Goal: Task Accomplishment & Management: Use online tool/utility

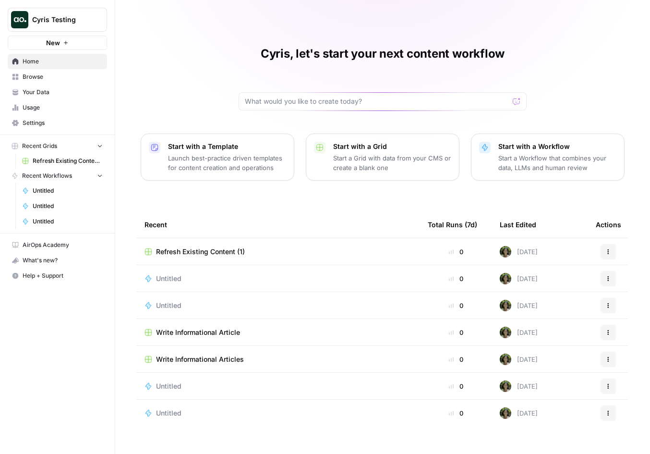
click at [189, 278] on div "Untitled" at bounding box center [279, 279] width 268 height 10
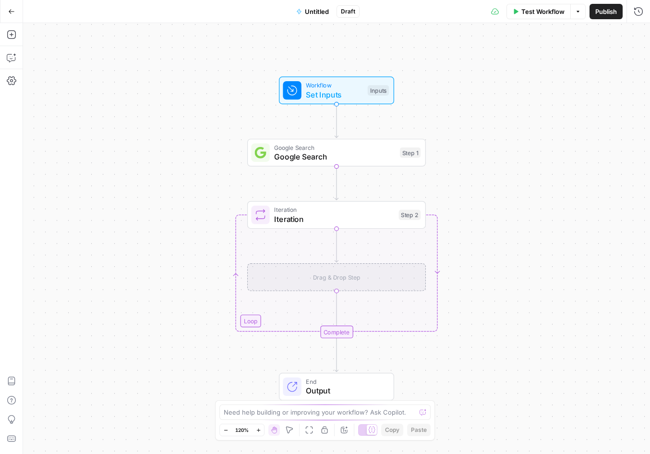
click at [247, 90] on span "Set Inputs" at bounding box center [334, 95] width 57 height 12
click at [5, 14] on button "Go Back" at bounding box center [11, 11] width 17 height 17
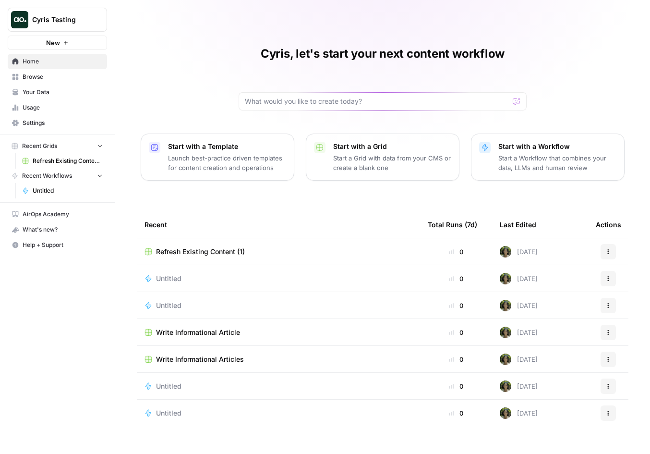
click at [54, 43] on span "New" at bounding box center [53, 43] width 14 height 10
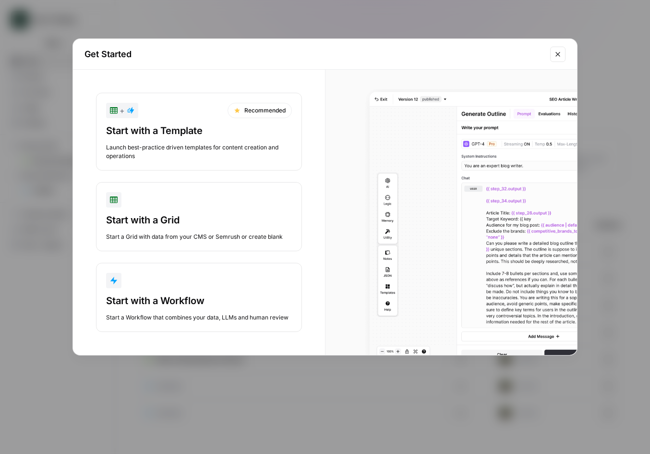
click at [196, 313] on div "Start with a Workflow Start a Workflow that combines your data, LLMs and human …" at bounding box center [199, 308] width 186 height 28
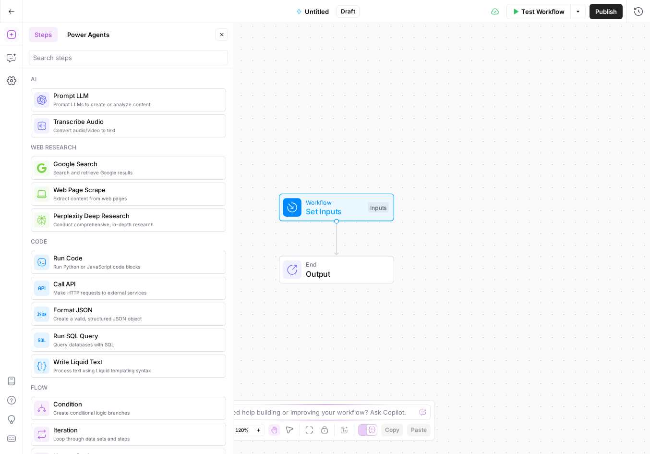
click at [14, 18] on button "Go Back" at bounding box center [11, 11] width 17 height 17
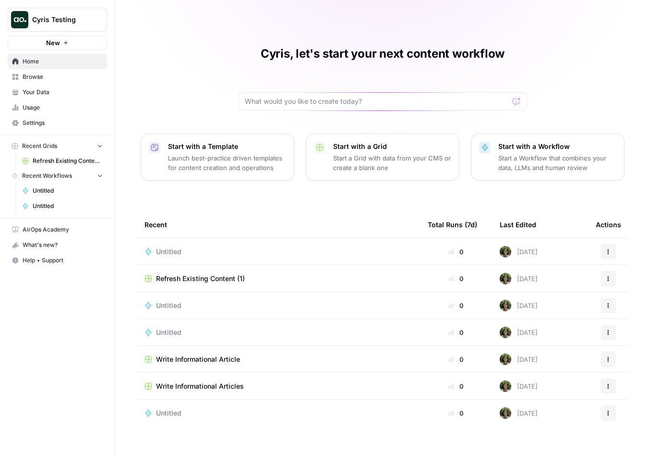
click at [74, 74] on span "Browse" at bounding box center [63, 77] width 80 height 9
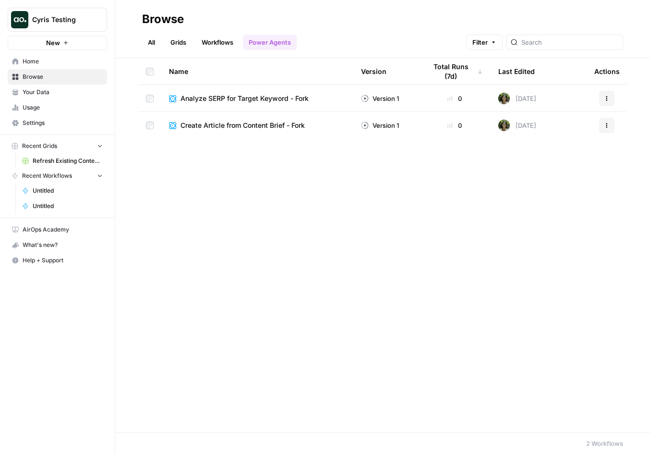
click at [213, 43] on link "Workflows" at bounding box center [217, 42] width 43 height 15
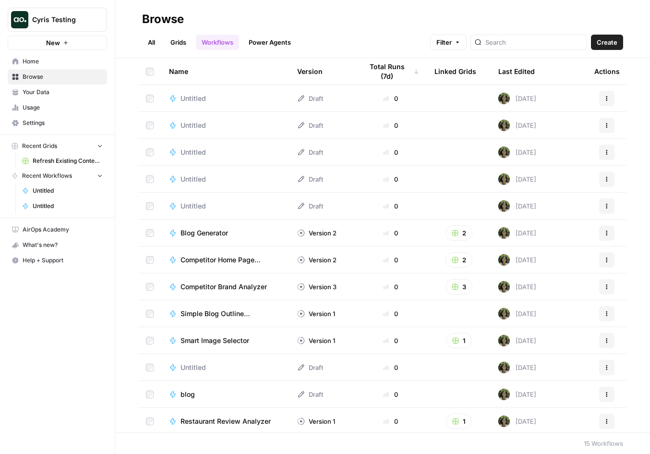
scroll to position [56, 0]
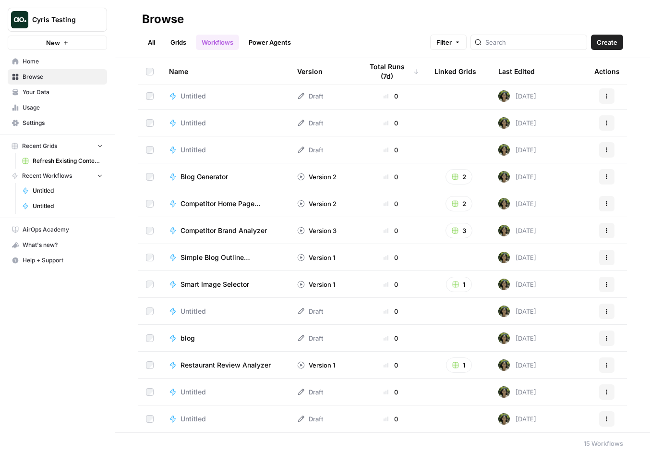
click at [222, 263] on td "Simple Blog Outline Generator" at bounding box center [225, 257] width 128 height 26
click at [223, 257] on span "Simple Blog Outline Generator" at bounding box center [228, 258] width 94 height 10
click at [223, 257] on div "Browse All Grids Workflows Power Agents Filter Create Name Version Total Runs (…" at bounding box center [382, 227] width 535 height 454
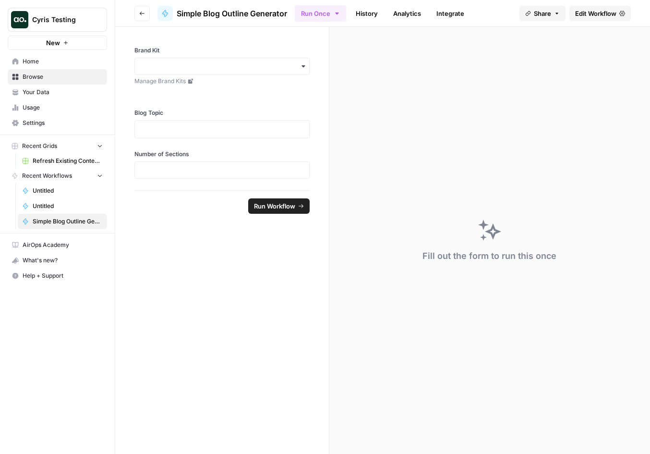
click at [139, 13] on icon "button" at bounding box center [142, 14] width 6 height 6
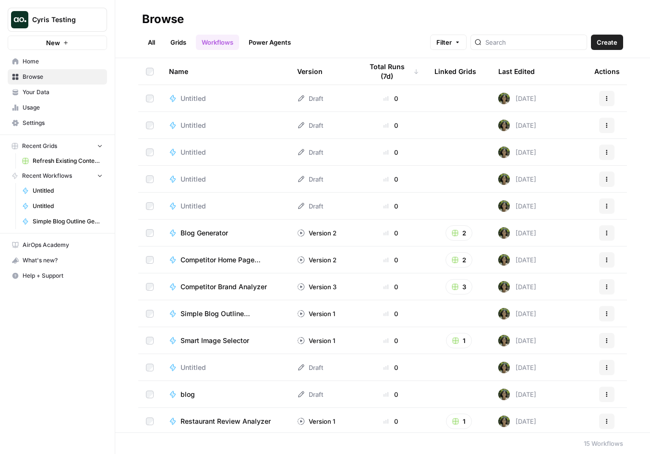
click at [224, 233] on span "Blog Generator" at bounding box center [205, 233] width 48 height 10
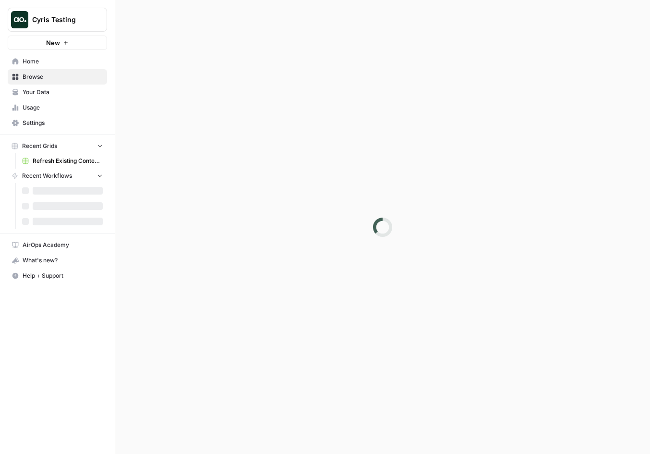
click at [224, 233] on div at bounding box center [382, 227] width 535 height 454
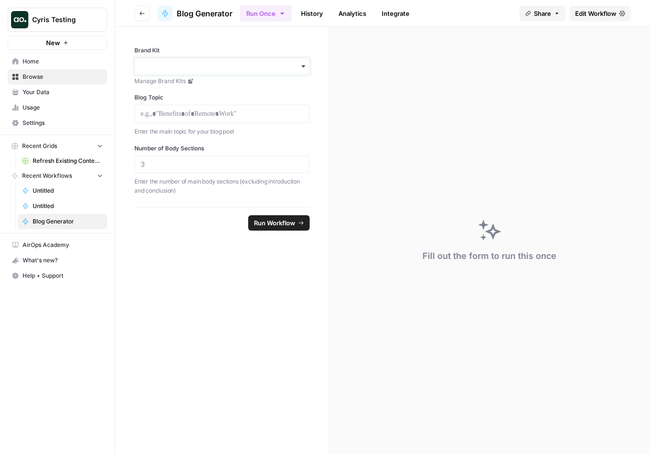
click at [183, 63] on input "Brand Kit" at bounding box center [222, 66] width 163 height 10
click at [202, 89] on div "AirOps" at bounding box center [222, 92] width 174 height 18
click at [207, 113] on p at bounding box center [222, 114] width 163 height 10
click at [221, 116] on p at bounding box center [222, 114] width 163 height 10
click at [247, 228] on button "Run Workflow" at bounding box center [278, 222] width 61 height 15
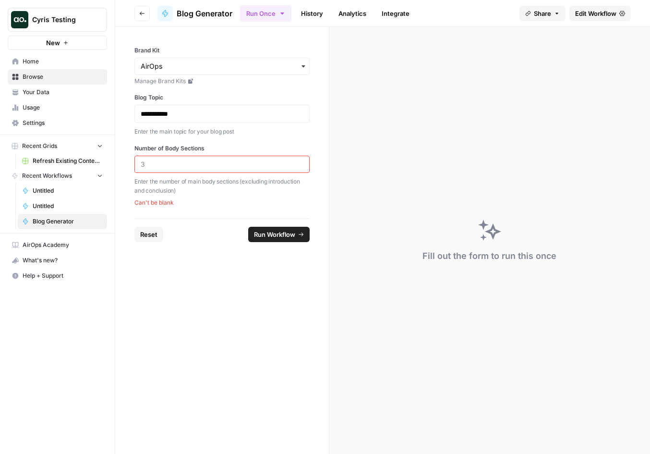
click at [226, 170] on div at bounding box center [222, 164] width 175 height 17
click at [224, 172] on div at bounding box center [222, 164] width 175 height 17
click at [222, 166] on input "Number of Body Sections" at bounding box center [222, 164] width 163 height 9
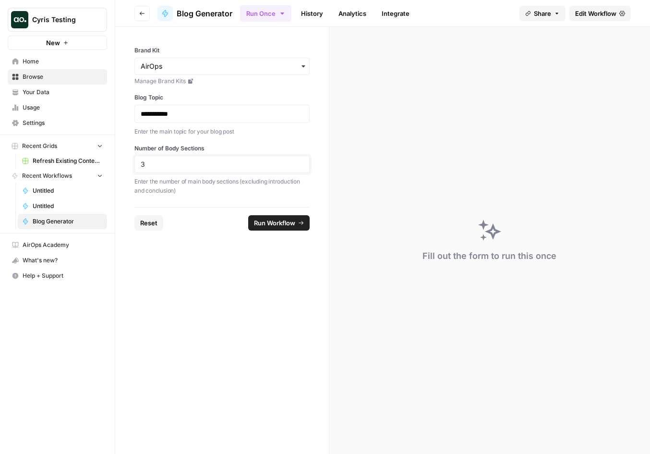
type input "3"
click at [247, 219] on span "Run Workflow" at bounding box center [274, 223] width 41 height 10
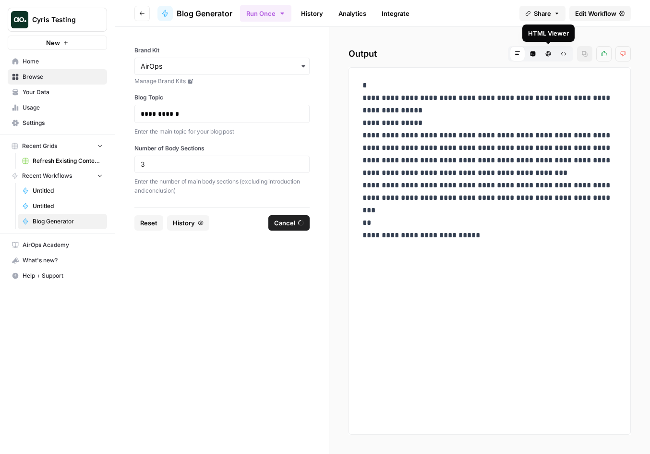
click at [247, 54] on icon "button" at bounding box center [548, 53] width 5 height 5
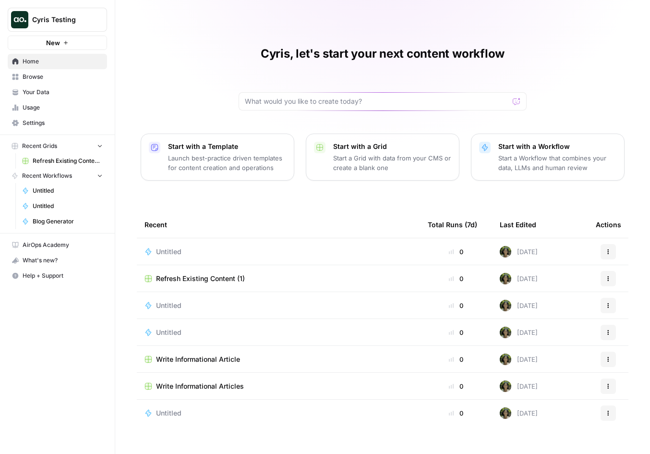
click at [193, 310] on td "Untitled" at bounding box center [278, 305] width 283 height 26
click at [167, 303] on span "Untitled" at bounding box center [168, 306] width 25 height 10
click at [221, 388] on span "Write Informational Articles" at bounding box center [200, 386] width 88 height 10
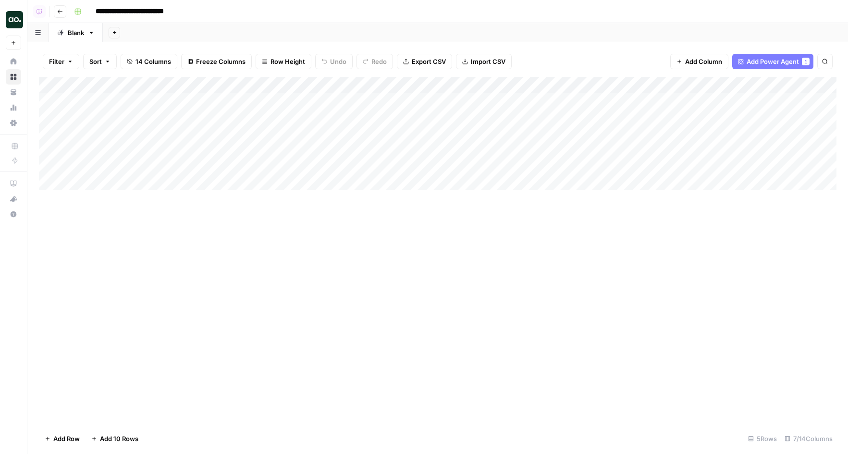
click at [167, 12] on input "**********" at bounding box center [140, 11] width 98 height 15
